Goal: Check status: Check status

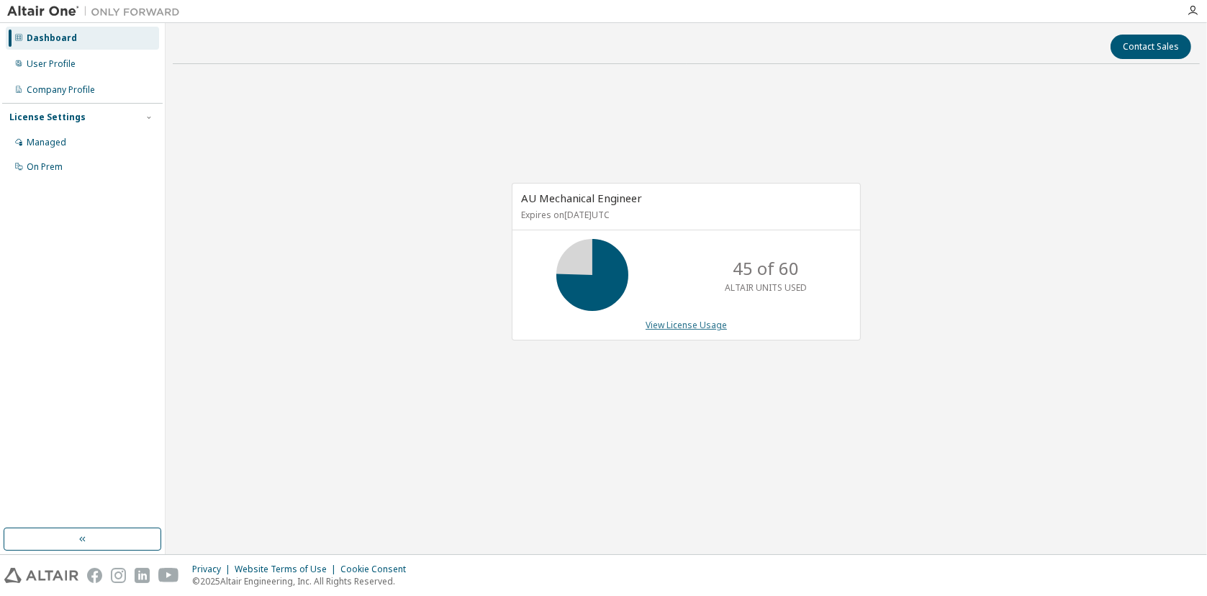
click at [701, 327] on link "View License Usage" at bounding box center [686, 325] width 81 height 12
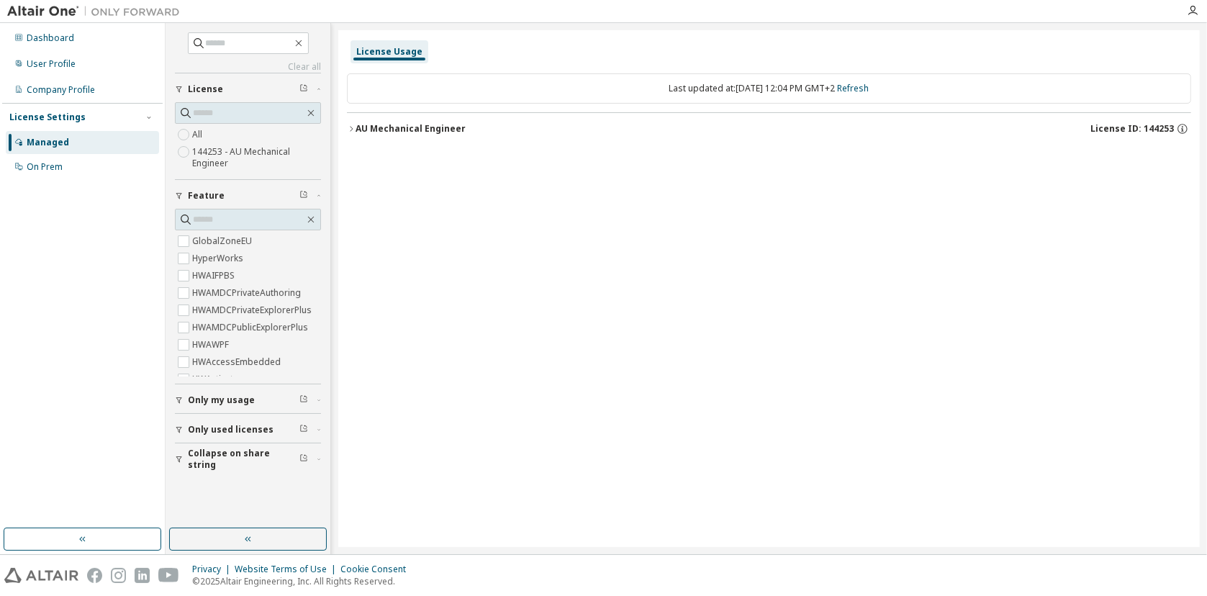
click at [353, 128] on icon "button" at bounding box center [351, 129] width 9 height 9
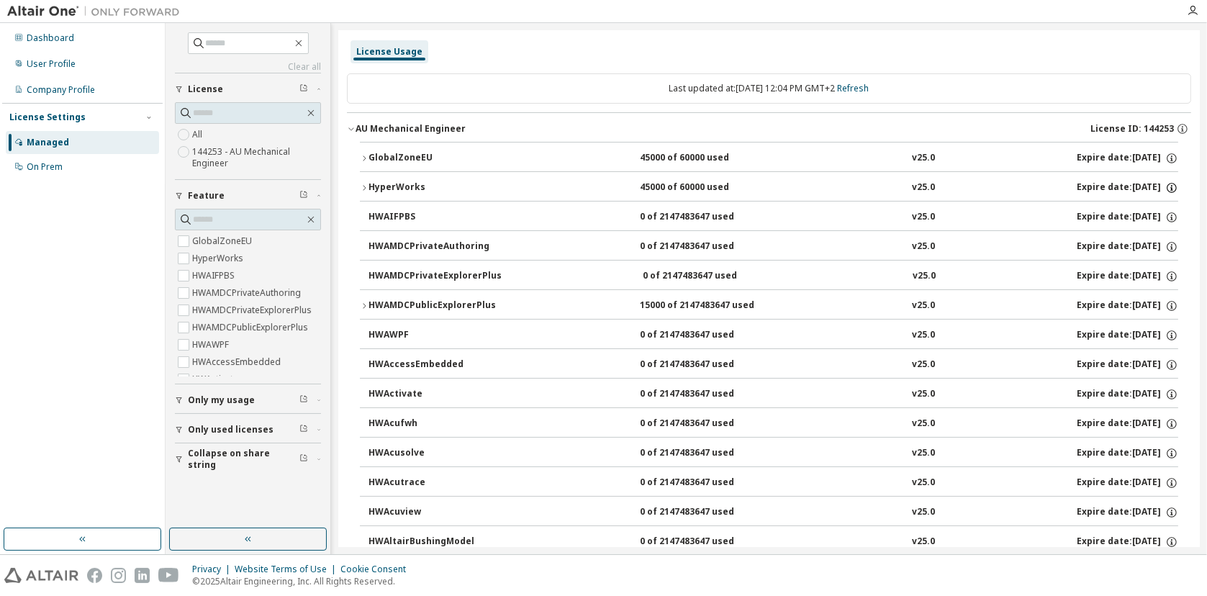
click at [1165, 186] on icon "button" at bounding box center [1171, 187] width 13 height 13
click at [364, 189] on icon "button" at bounding box center [364, 188] width 9 height 9
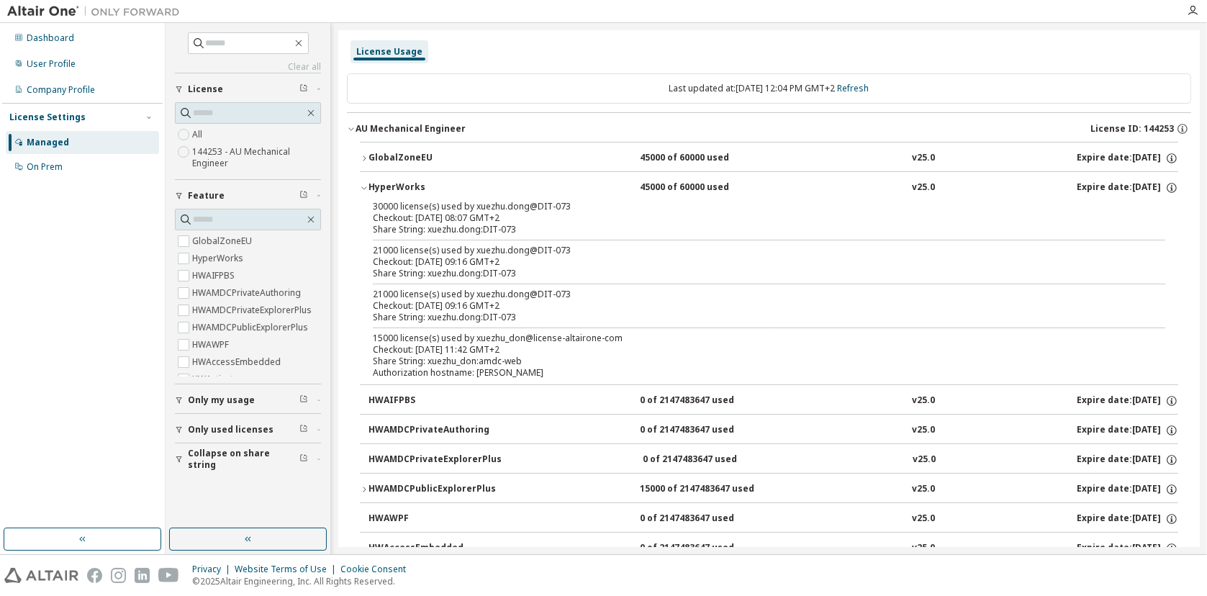
click at [364, 186] on icon "button" at bounding box center [364, 188] width 9 height 9
